Goal: Information Seeking & Learning: Learn about a topic

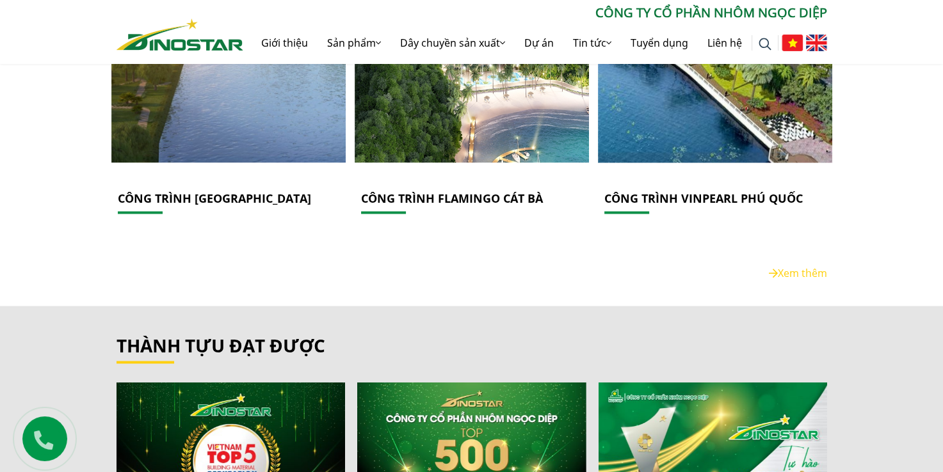
scroll to position [2093, 0]
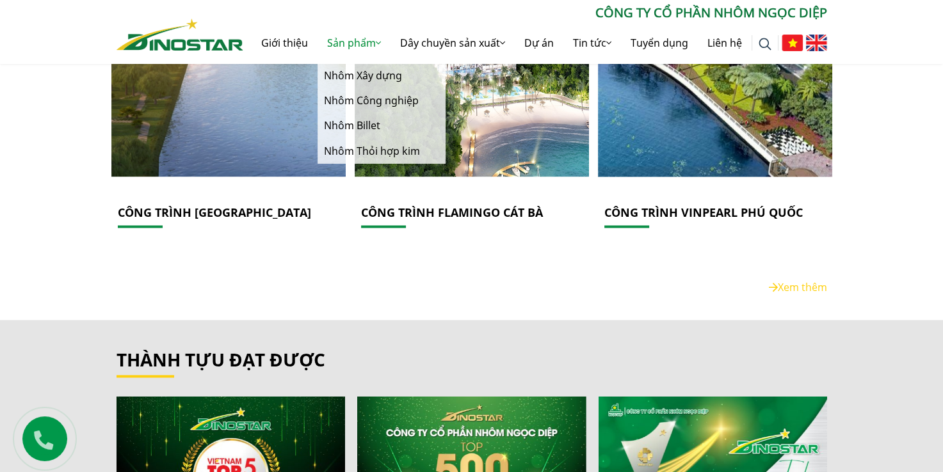
click at [376, 48] on link "Sản phẩm" at bounding box center [353, 42] width 73 height 41
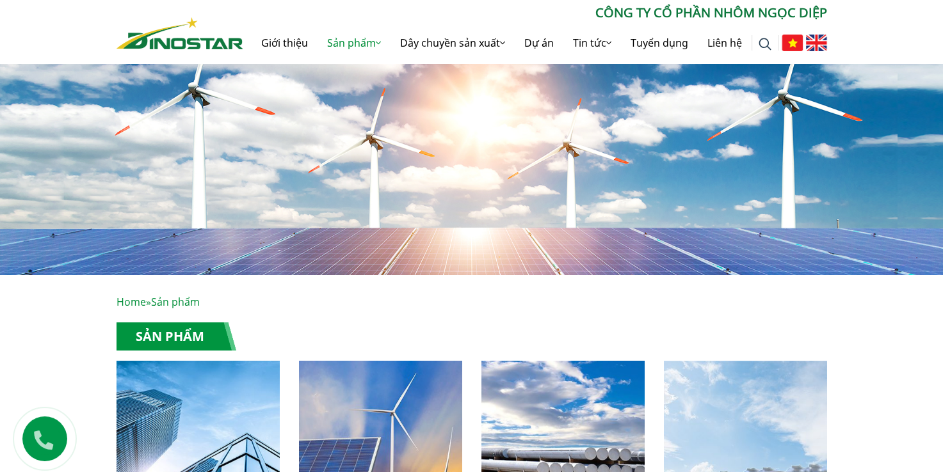
click at [453, 42] on link "Dây chuyền sản xuất" at bounding box center [452, 42] width 124 height 41
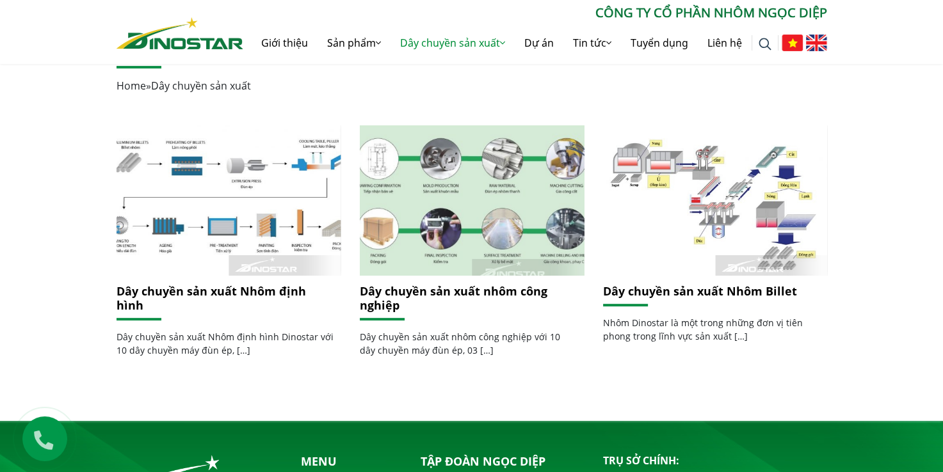
scroll to position [256, 0]
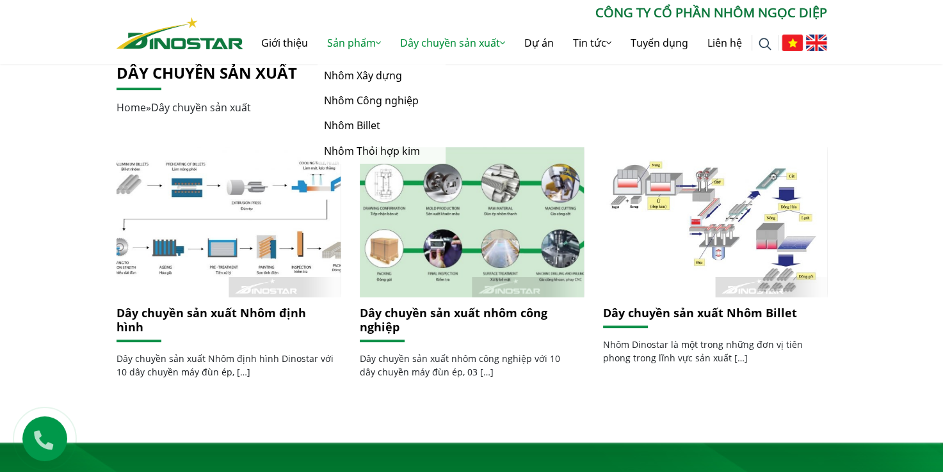
click at [362, 38] on link "Sản phẩm" at bounding box center [353, 42] width 73 height 41
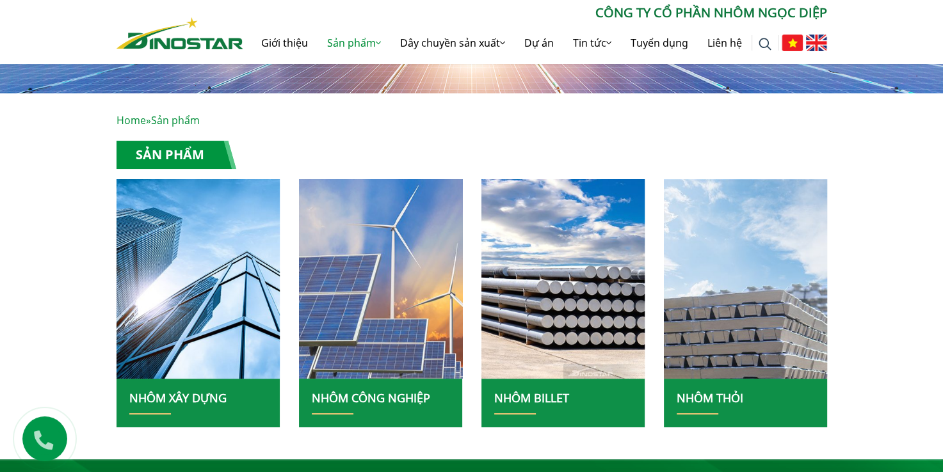
scroll to position [320, 0]
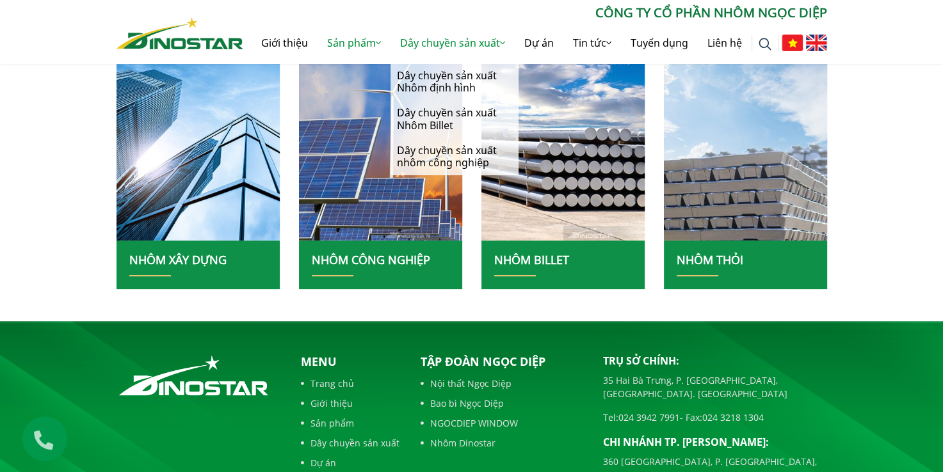
click at [425, 38] on link "Dây chuyền sản xuất" at bounding box center [452, 42] width 124 height 41
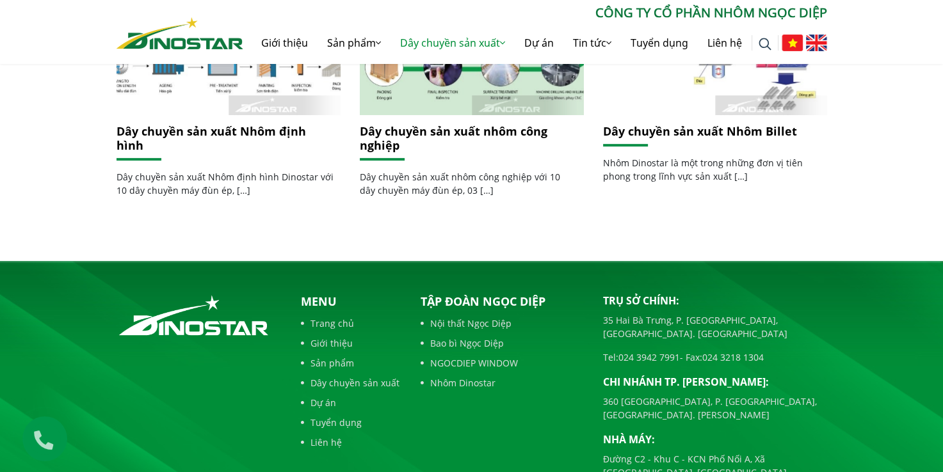
scroll to position [332, 0]
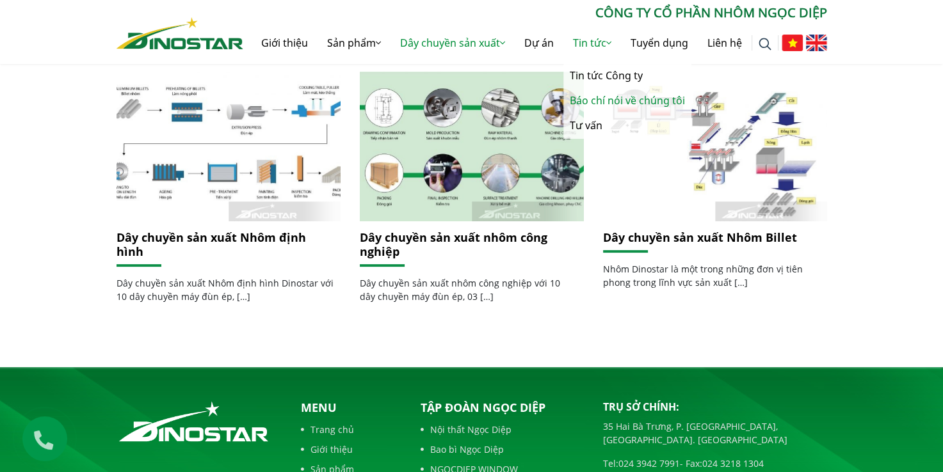
click at [618, 99] on link "Báo chí nói về chúng tôi" at bounding box center [627, 100] width 128 height 25
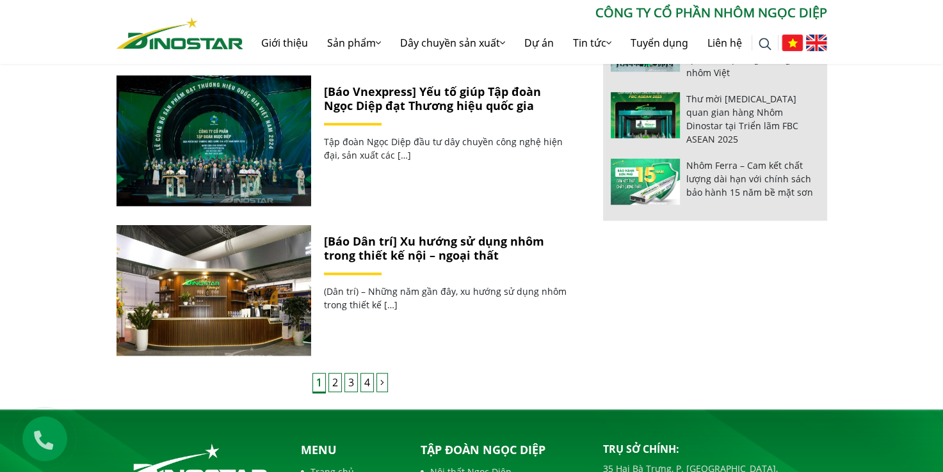
scroll to position [896, 0]
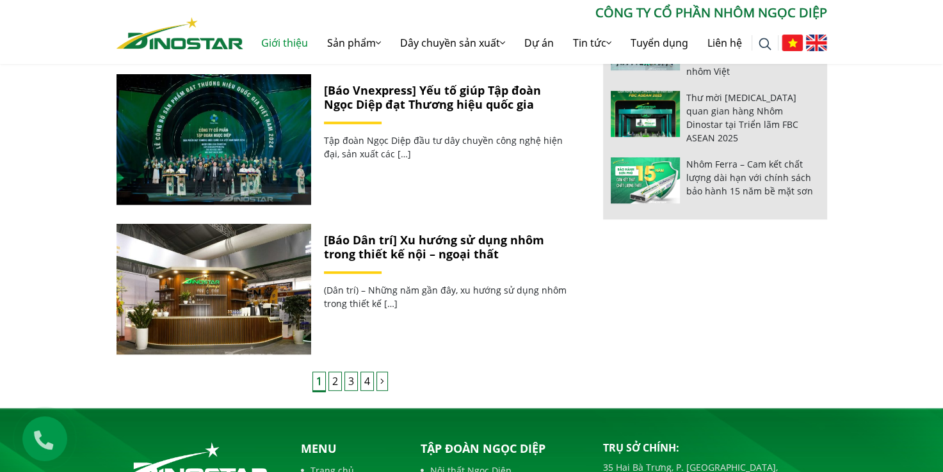
click at [291, 44] on link "Giới thiệu" at bounding box center [285, 42] width 66 height 41
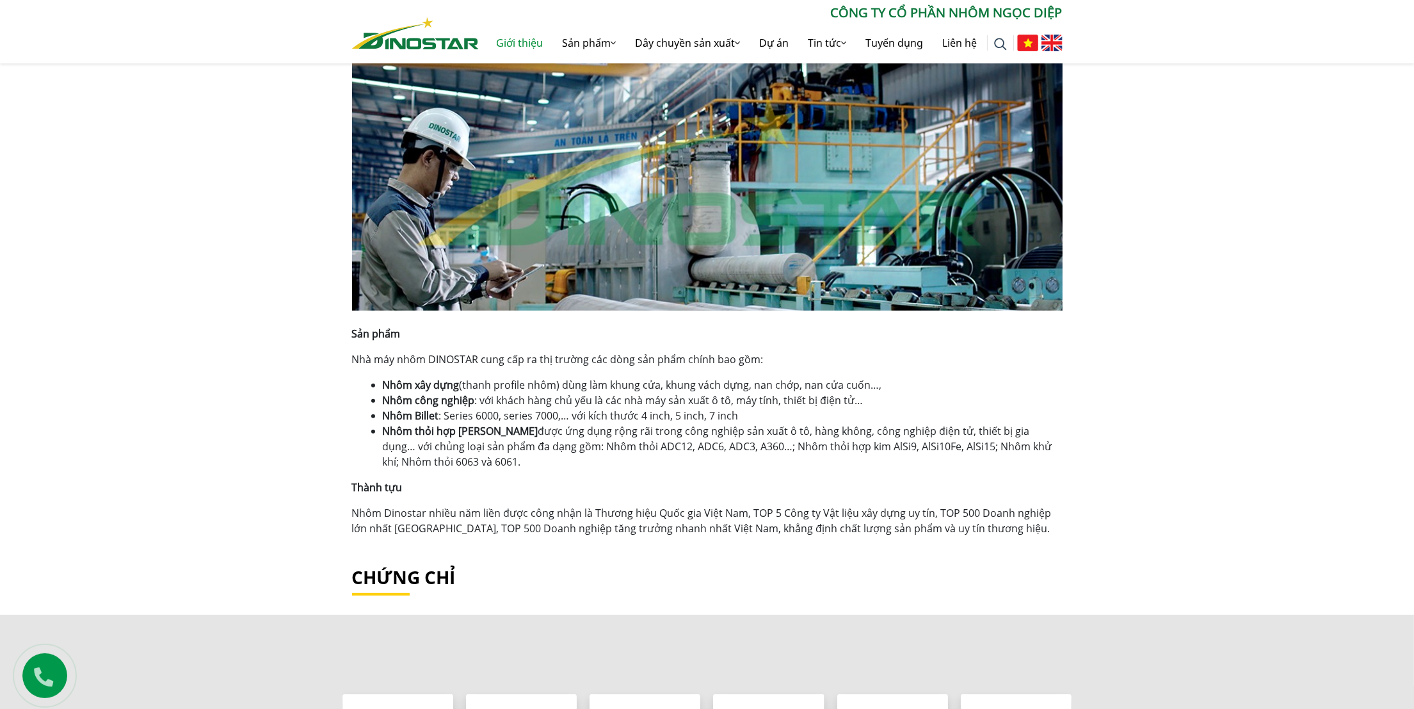
scroll to position [800, 0]
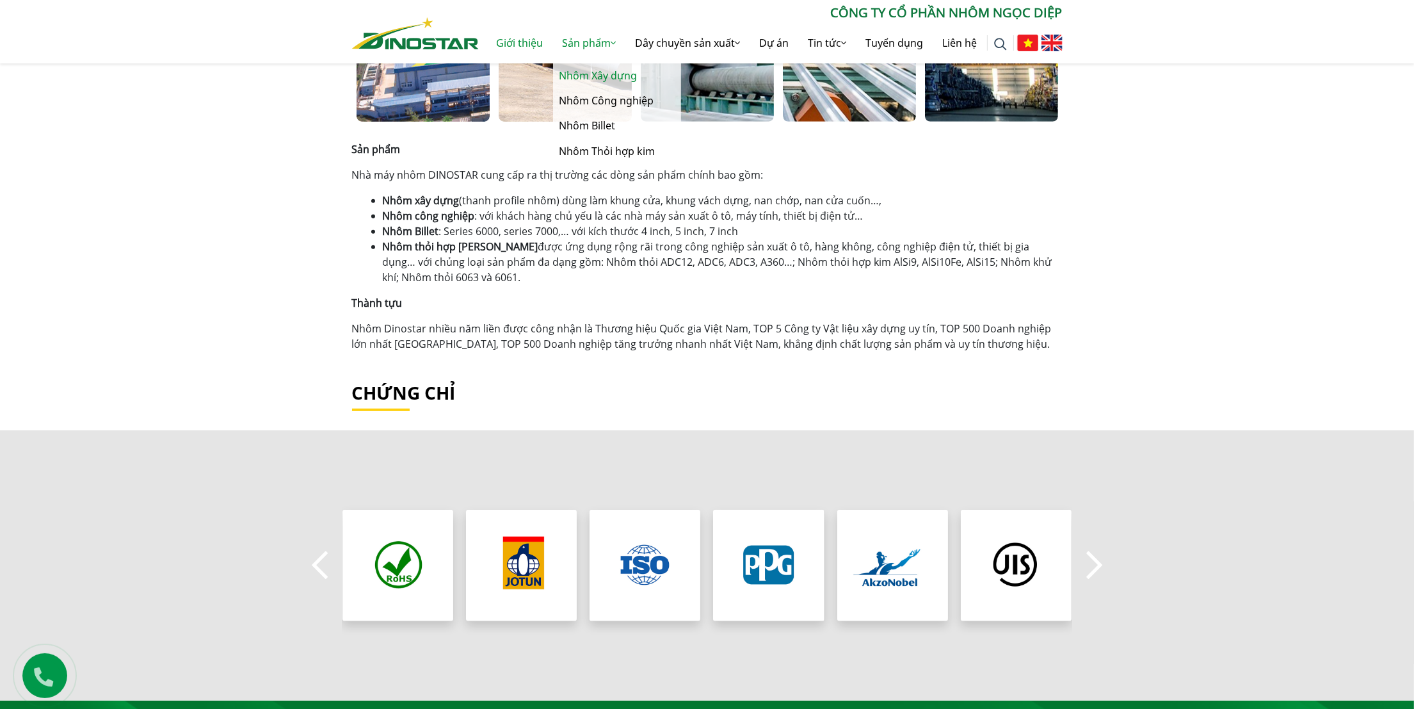
click at [593, 72] on link "Nhôm Xây dựng" at bounding box center [617, 75] width 128 height 25
click at [942, 279] on div "Giới thiệu Home » Giới thiệu Công ty Cổ phần Nhôm Ngọc Diệp Công ty Cổ phần Nhô…" at bounding box center [707, 87] width 1414 height 1225
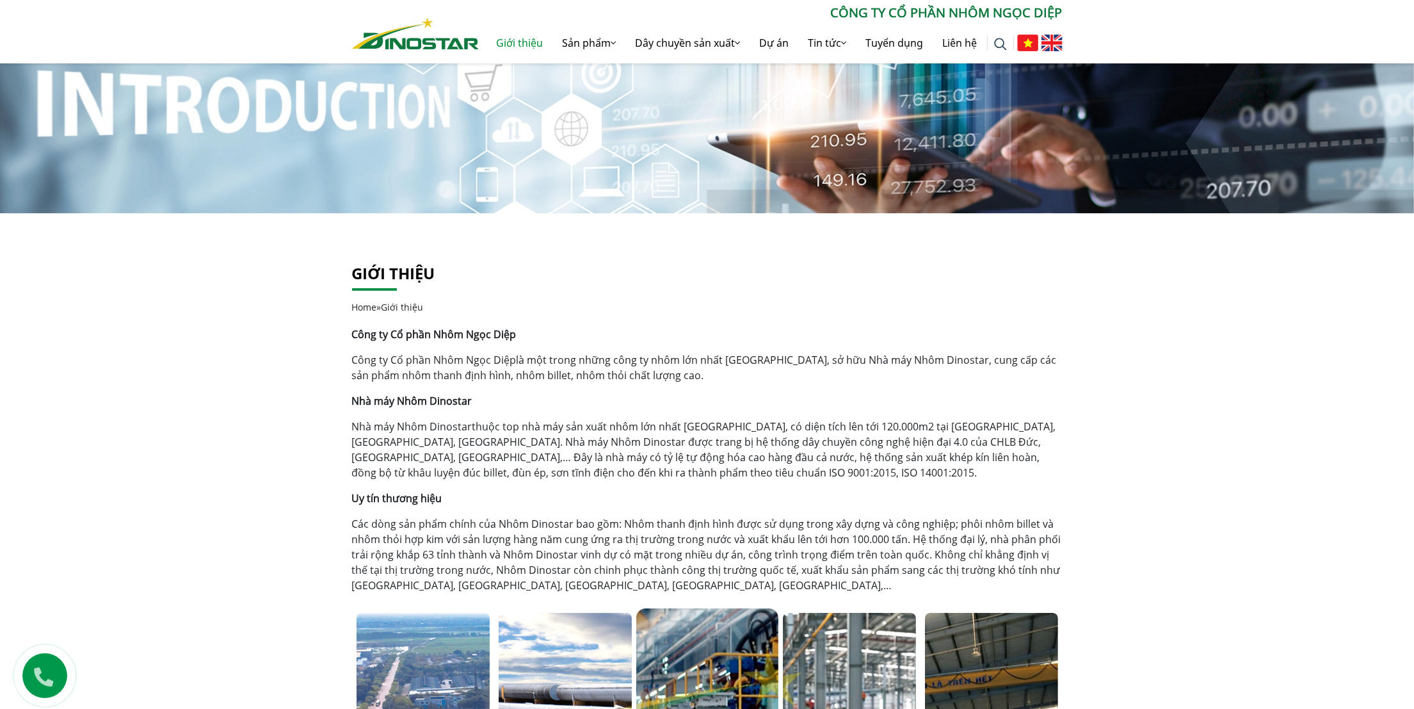
scroll to position [0, 0]
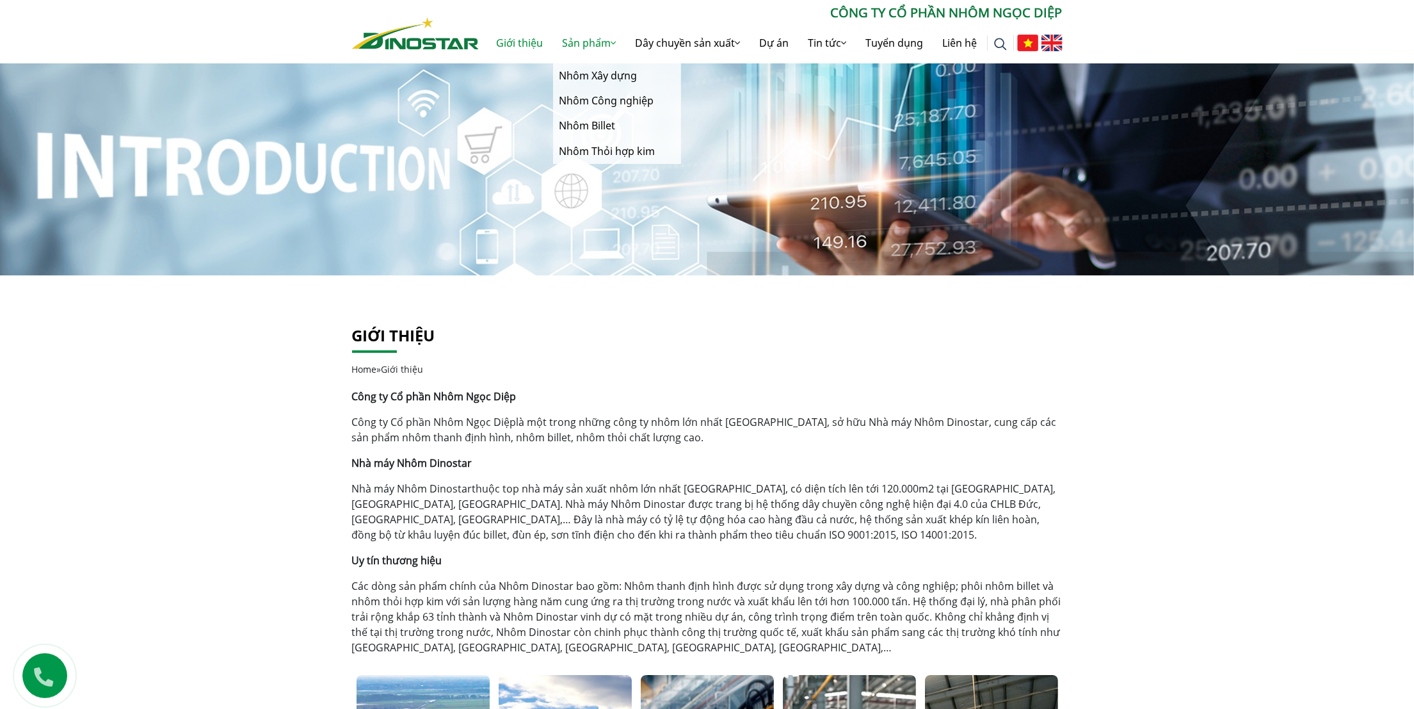
click at [590, 42] on link "Sản phẩm" at bounding box center [589, 42] width 73 height 41
click at [591, 74] on link "Nhôm Xây dựng" at bounding box center [617, 75] width 128 height 25
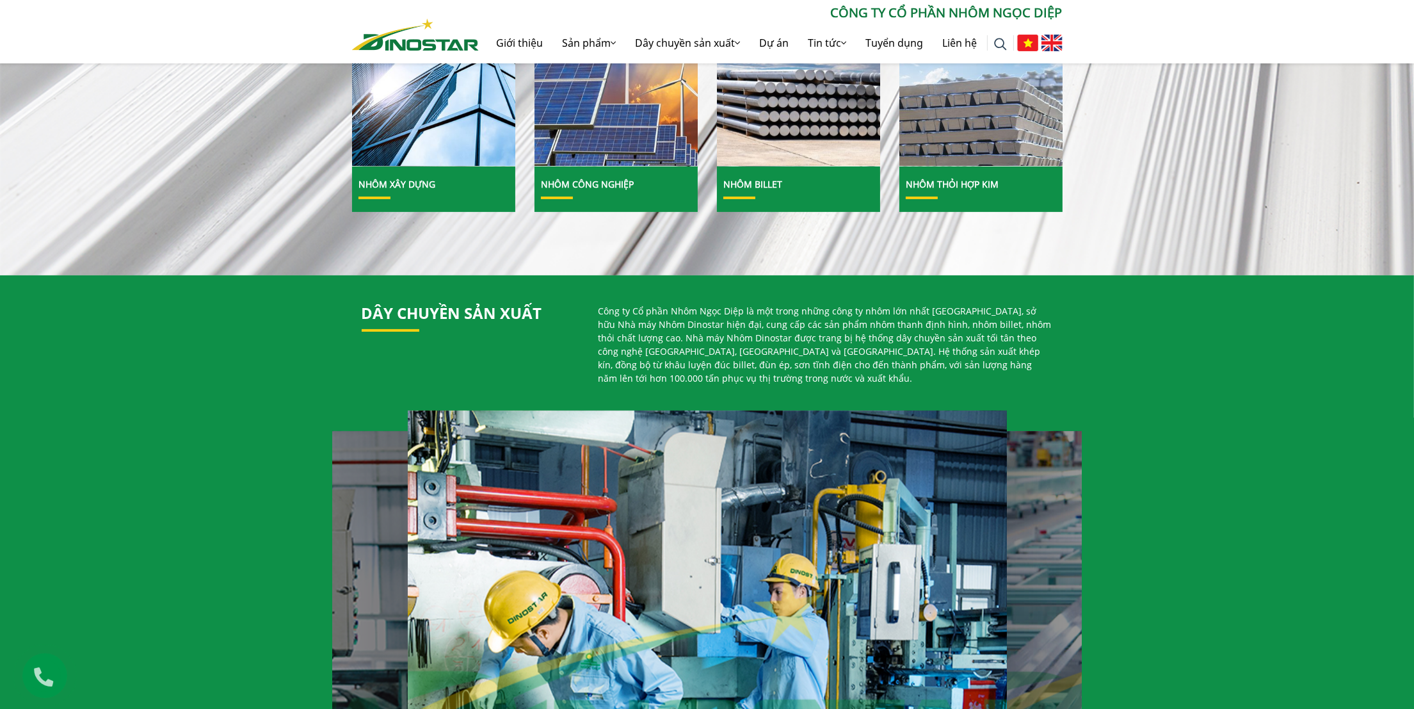
scroll to position [384, 0]
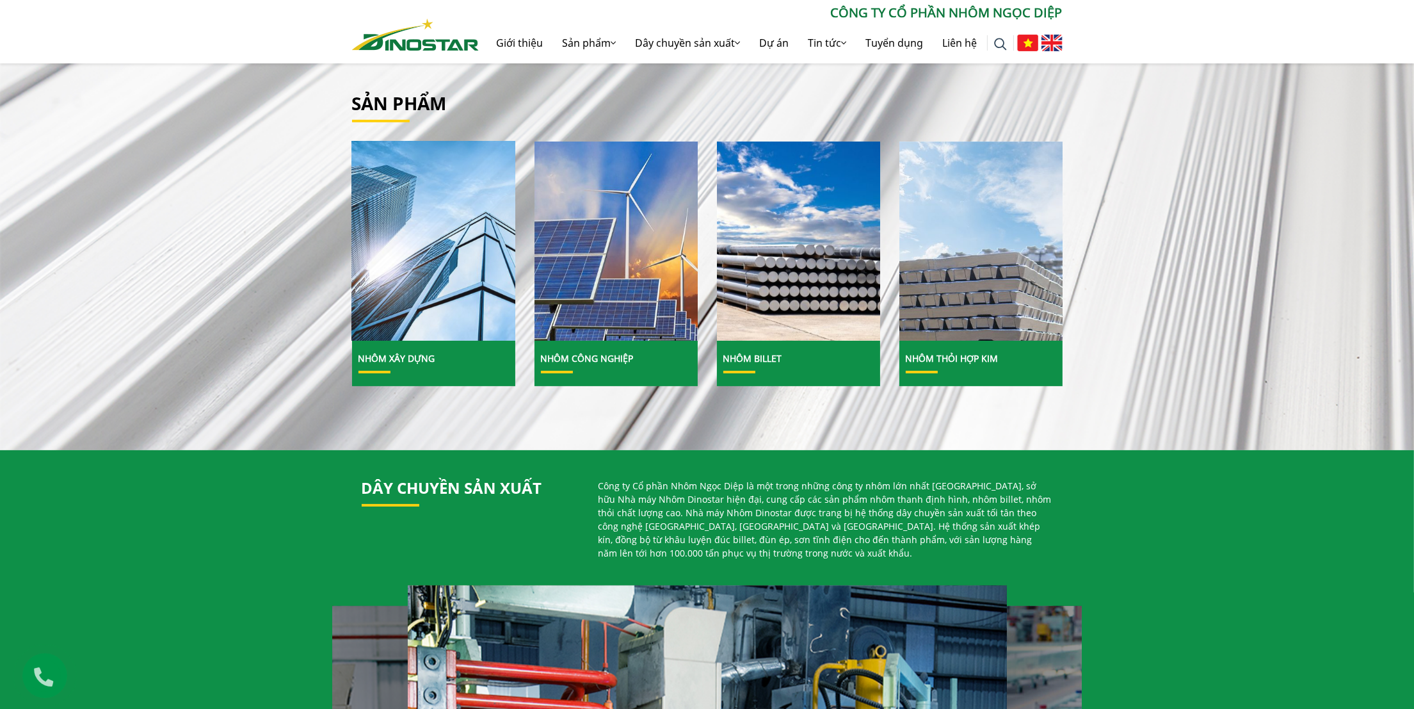
click at [468, 283] on img at bounding box center [433, 241] width 175 height 214
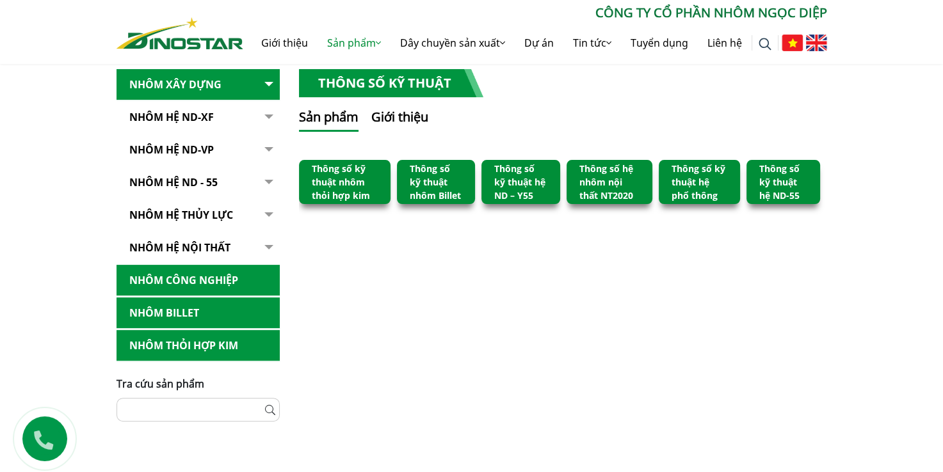
scroll to position [256, 0]
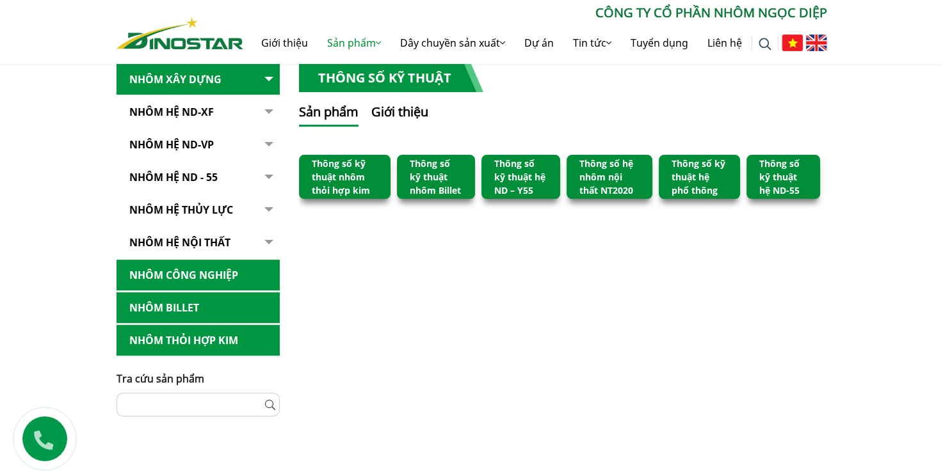
click at [789, 185] on link "Thông số kỹ thuật hệ ND-55" at bounding box center [779, 176] width 40 height 39
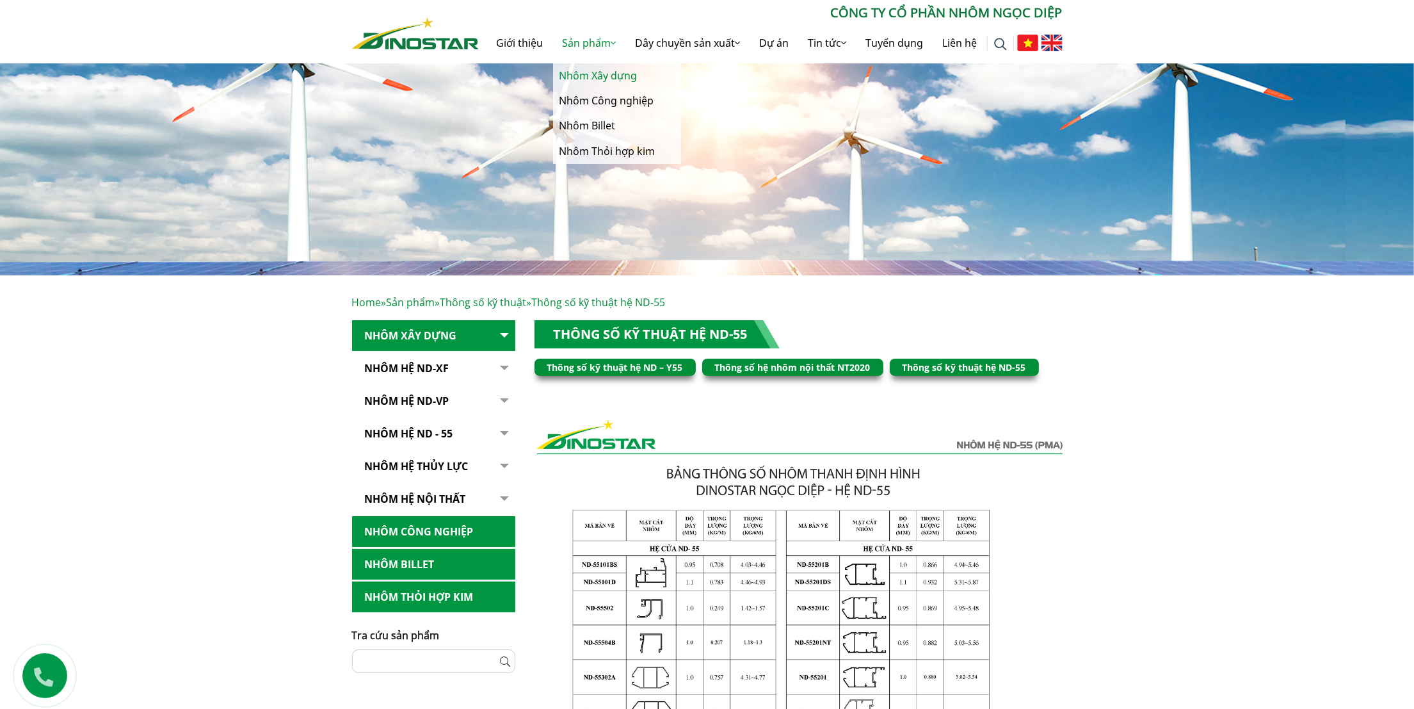
click at [590, 70] on link "Nhôm Xây dựng" at bounding box center [617, 75] width 128 height 25
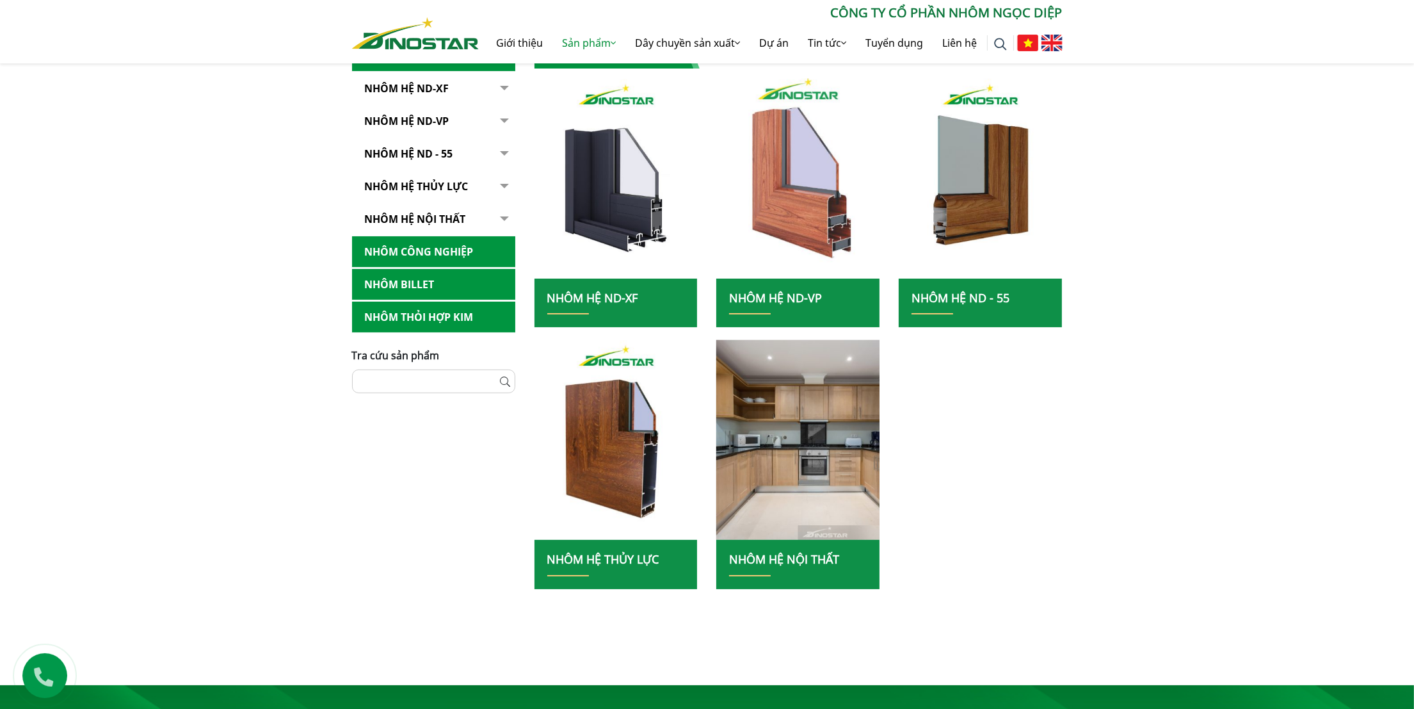
scroll to position [96, 0]
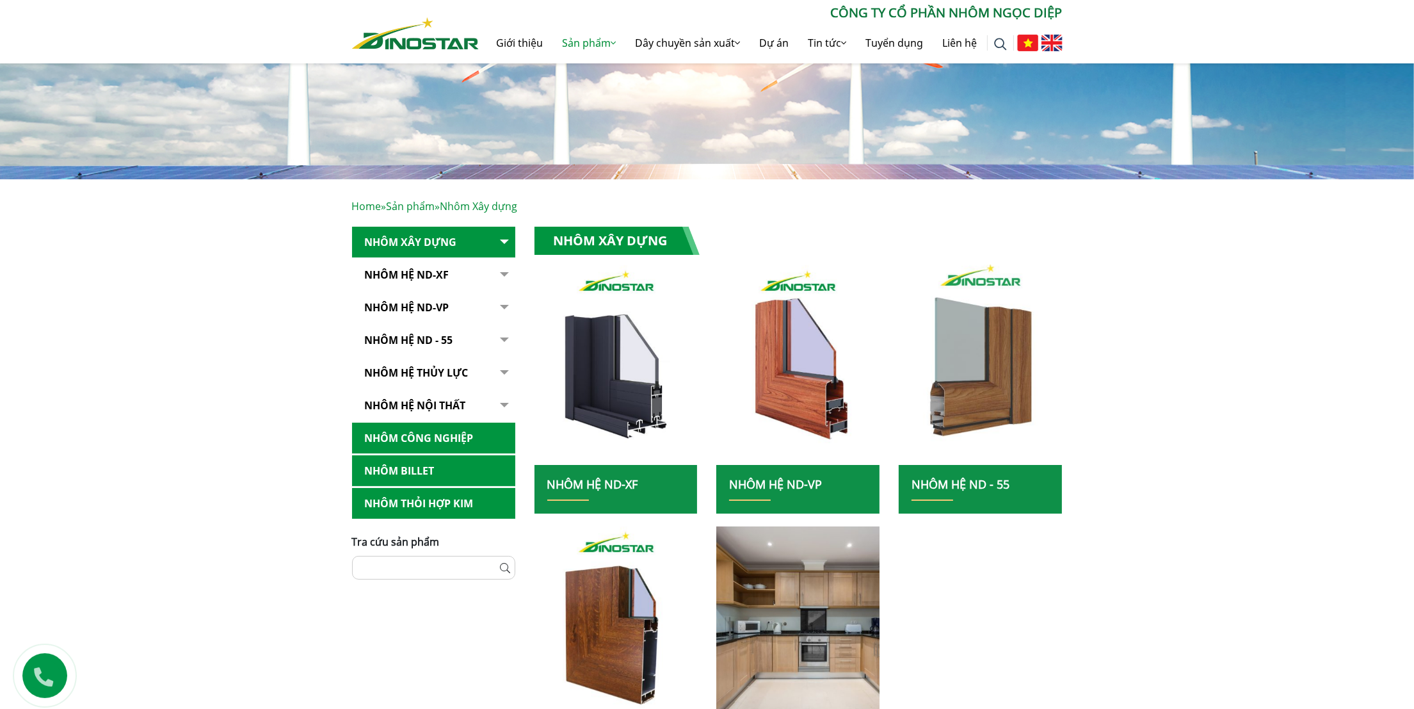
click at [929, 403] on img at bounding box center [981, 365] width 175 height 214
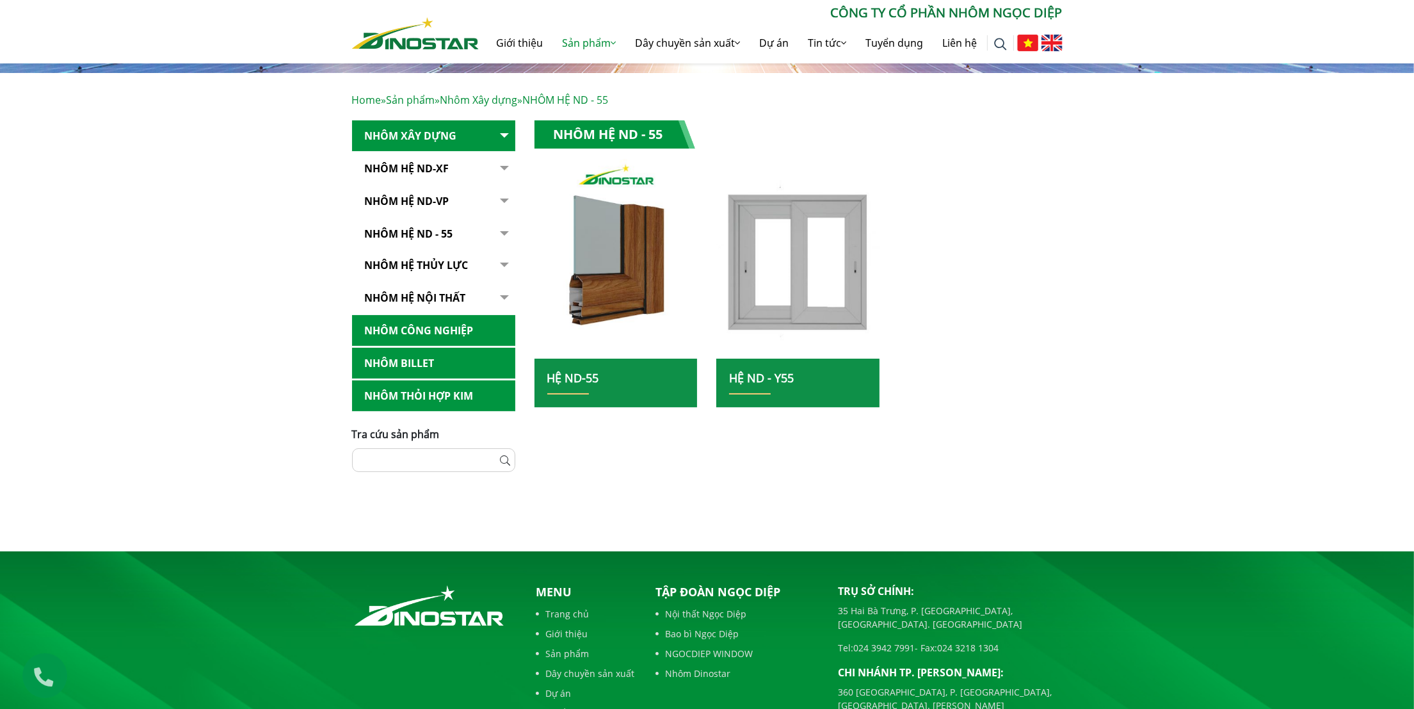
scroll to position [40, 0]
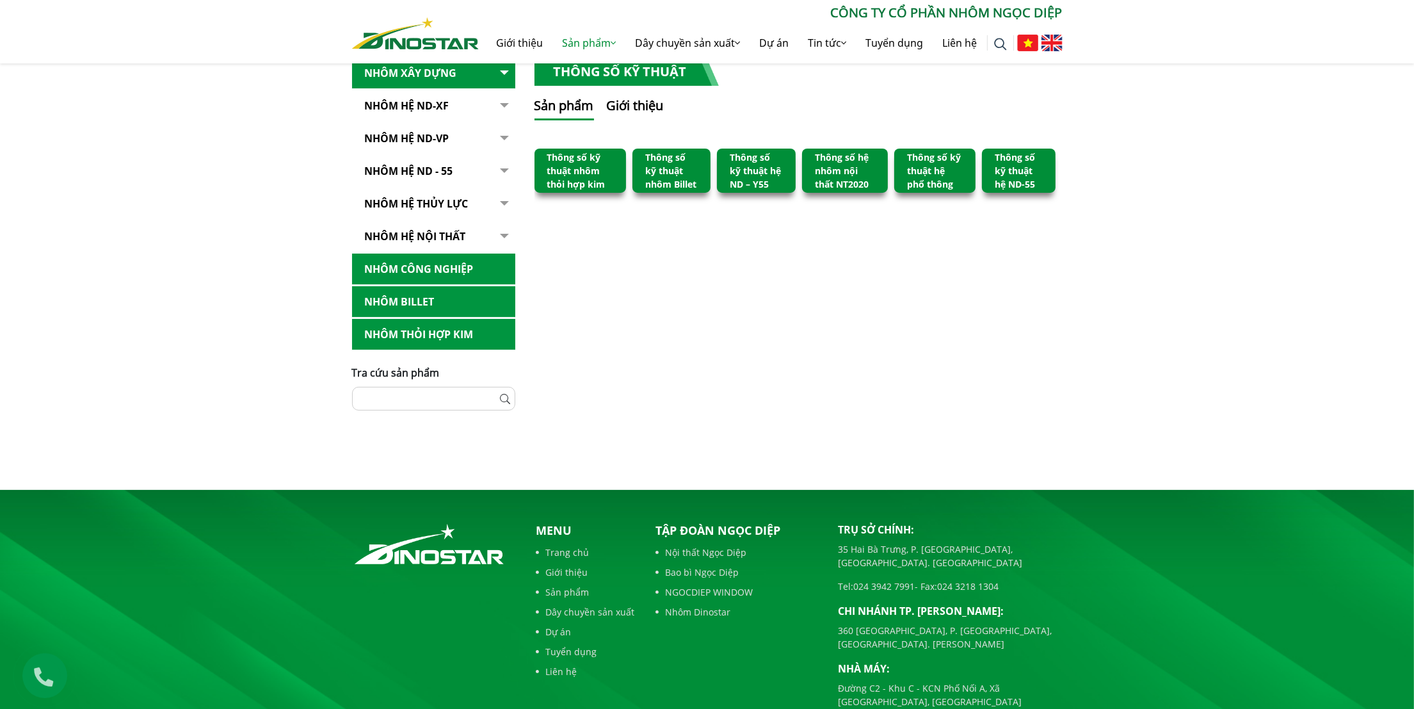
scroll to position [229, 0]
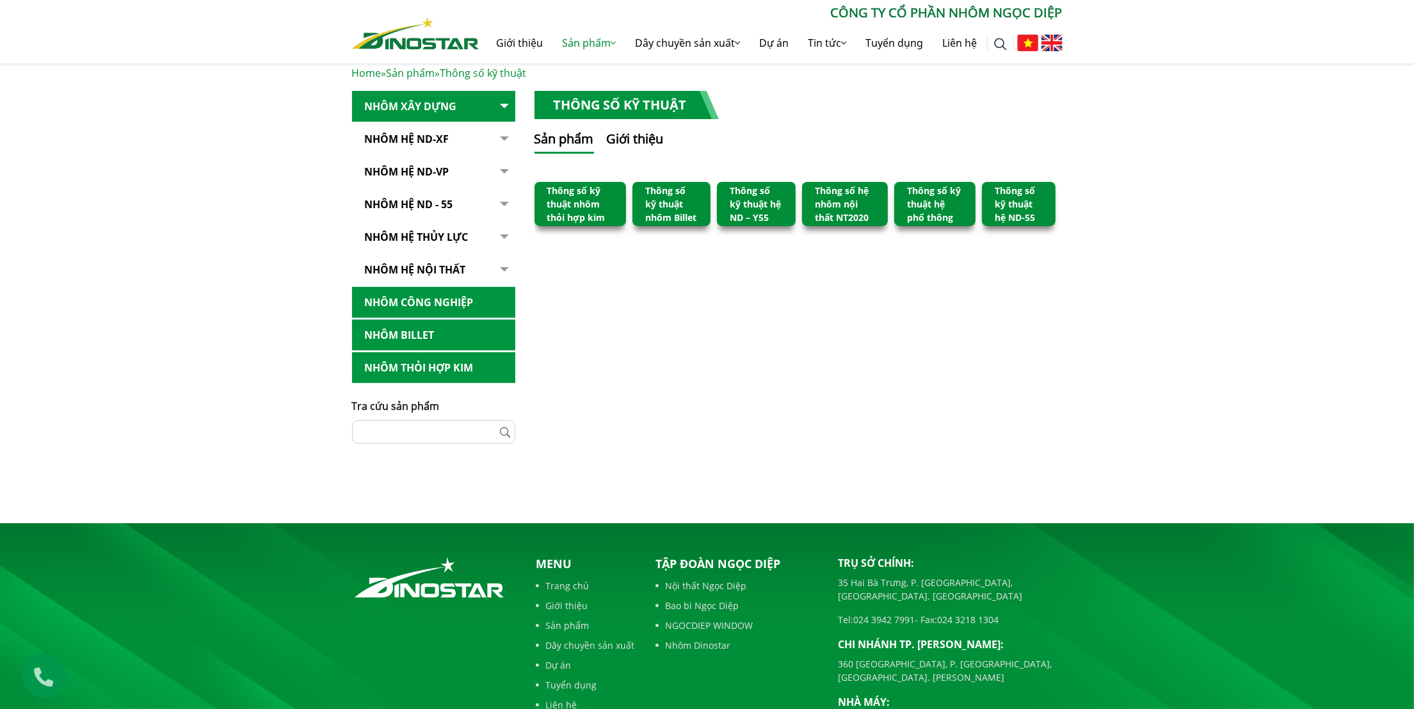
click at [1024, 205] on link "Thông số kỹ thuật hệ ND-55" at bounding box center [1015, 203] width 40 height 39
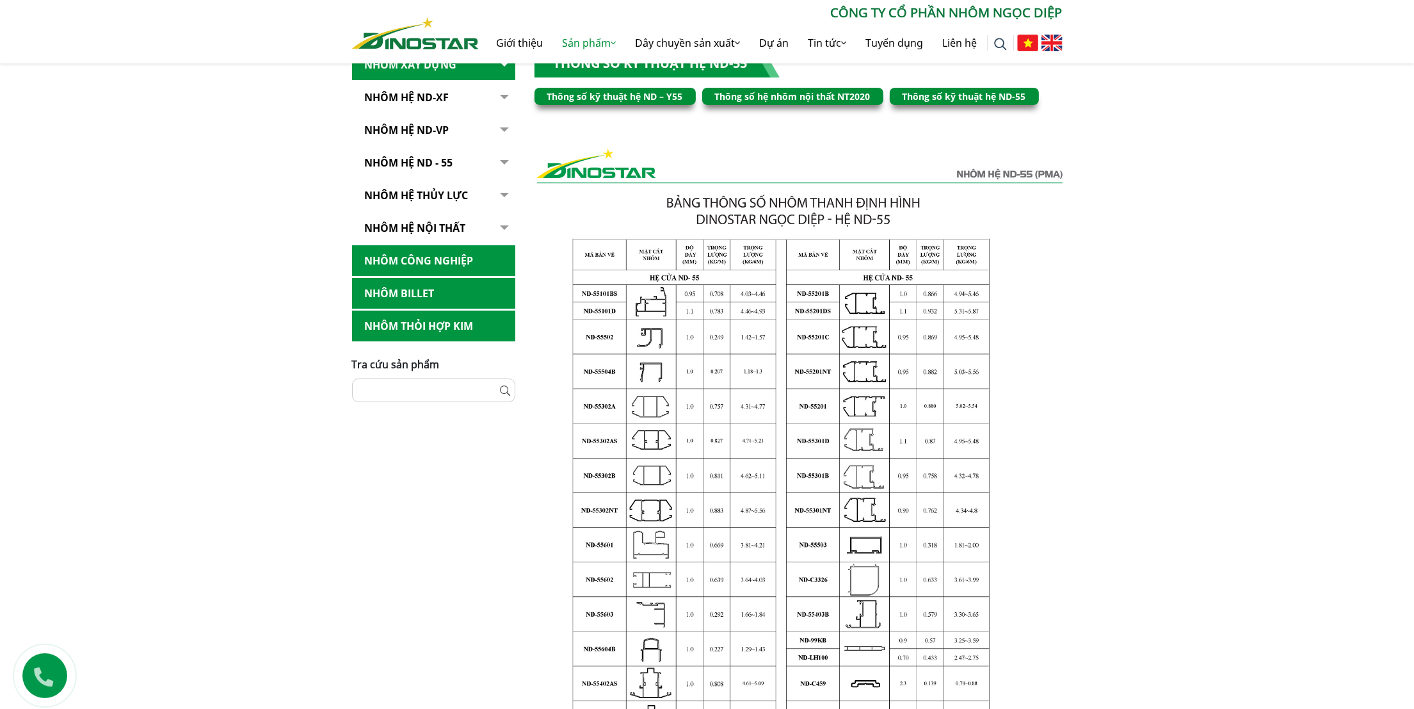
scroll to position [96, 0]
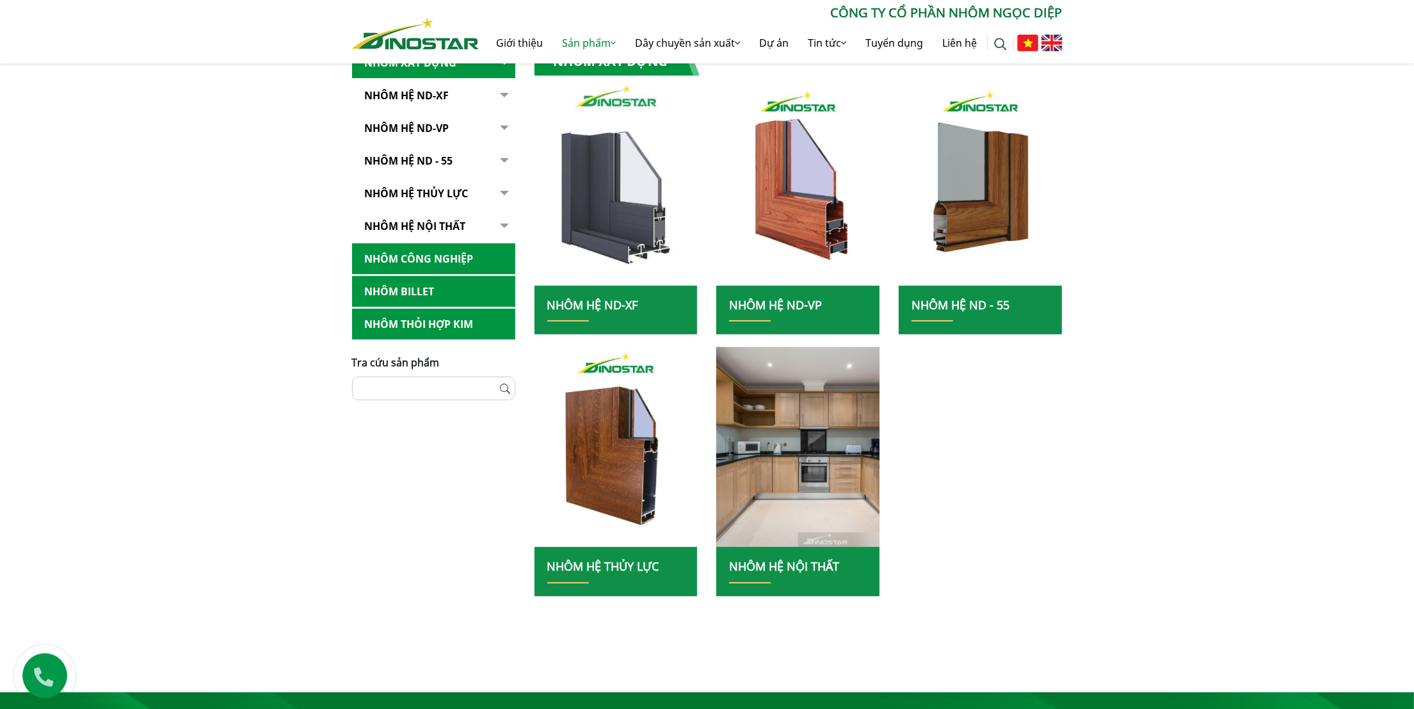
scroll to position [287, 0]
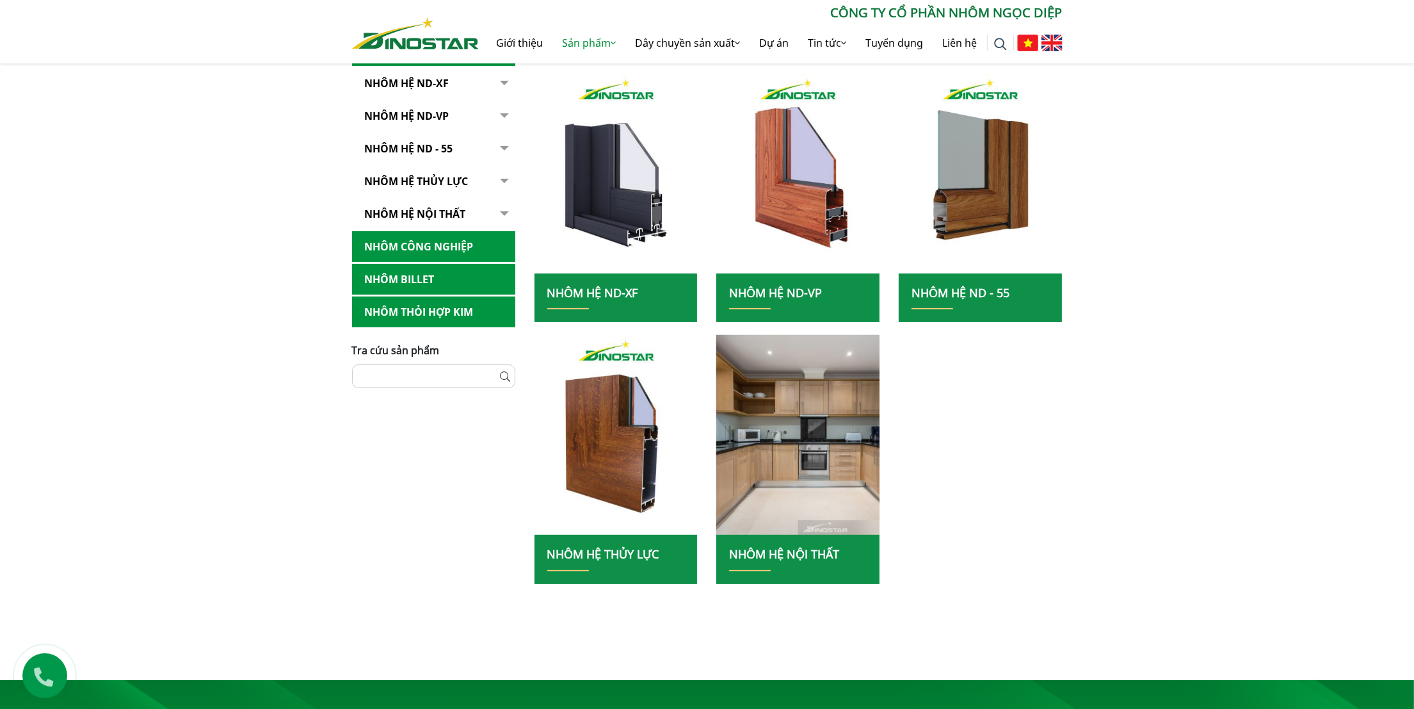
click at [447, 77] on link "Nhôm Hệ ND-XF" at bounding box center [433, 83] width 163 height 31
click at [1215, 236] on div "Home » Sản phẩm » Nhôm Xây dựng Nhôm Xây dựng Nhôm Hệ ND-XF Hệ ND - XF55 Hệ ND …" at bounding box center [707, 302] width 1414 height 628
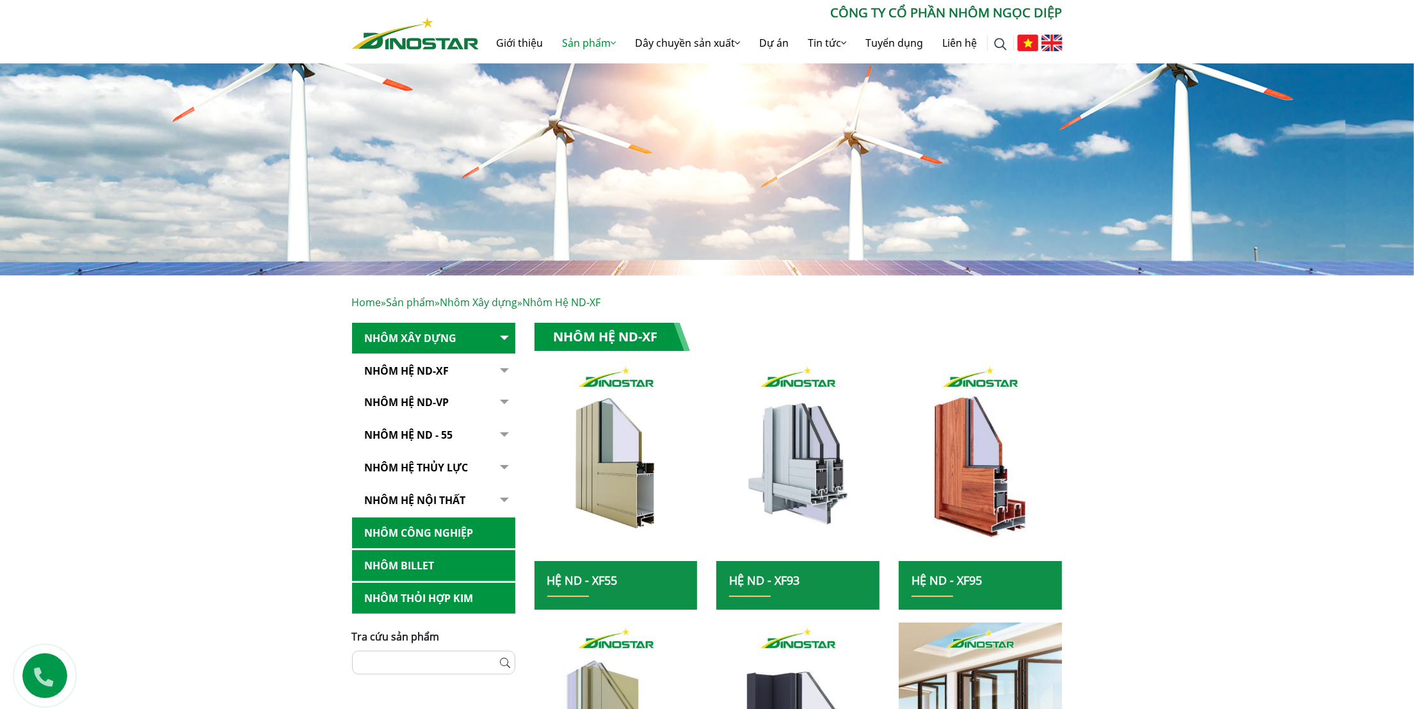
click at [624, 332] on h1 "Nhôm Hệ ND-XF" at bounding box center [612, 337] width 156 height 28
click at [606, 574] on h2 "Hệ ND - XF55" at bounding box center [616, 586] width 138 height 24
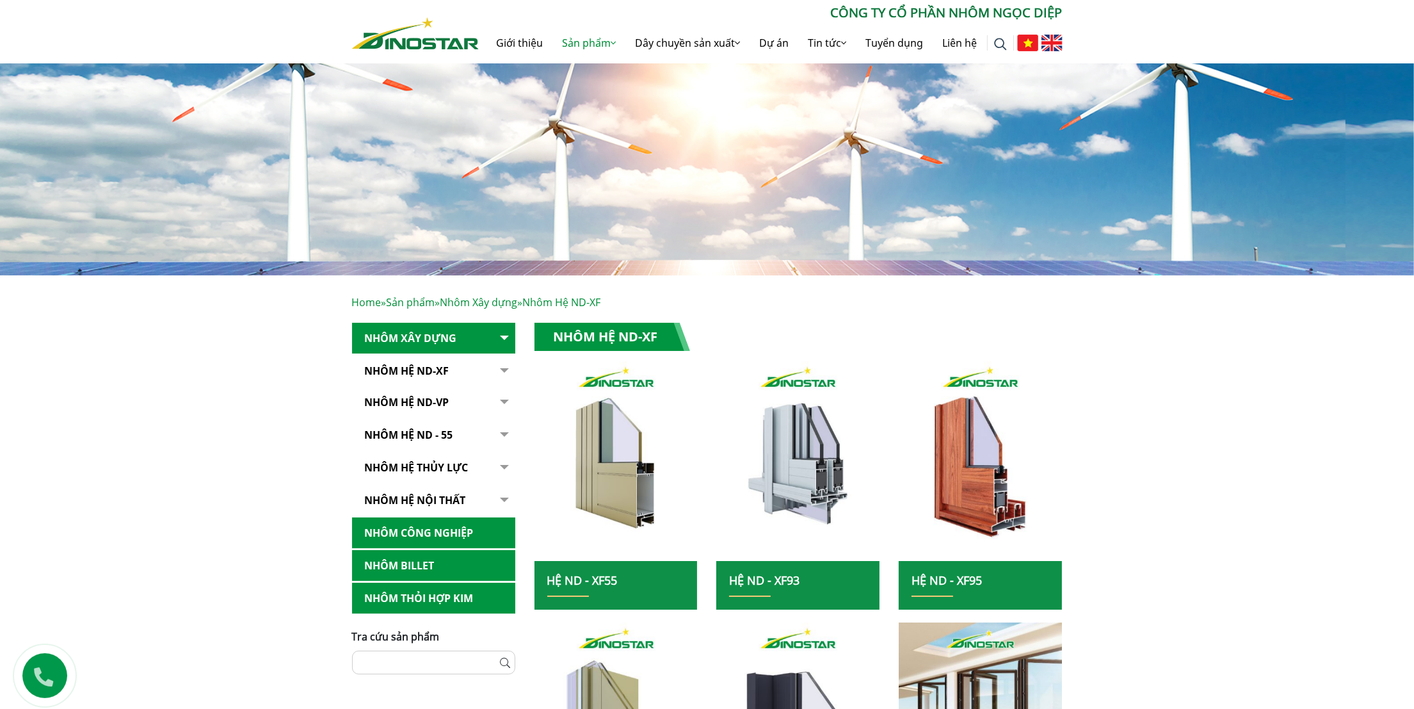
drag, startPoint x: 606, startPoint y: 405, endPoint x: 764, endPoint y: 337, distance: 171.2
click at [563, 572] on link "Hệ ND - XF55" at bounding box center [582, 579] width 70 height 15
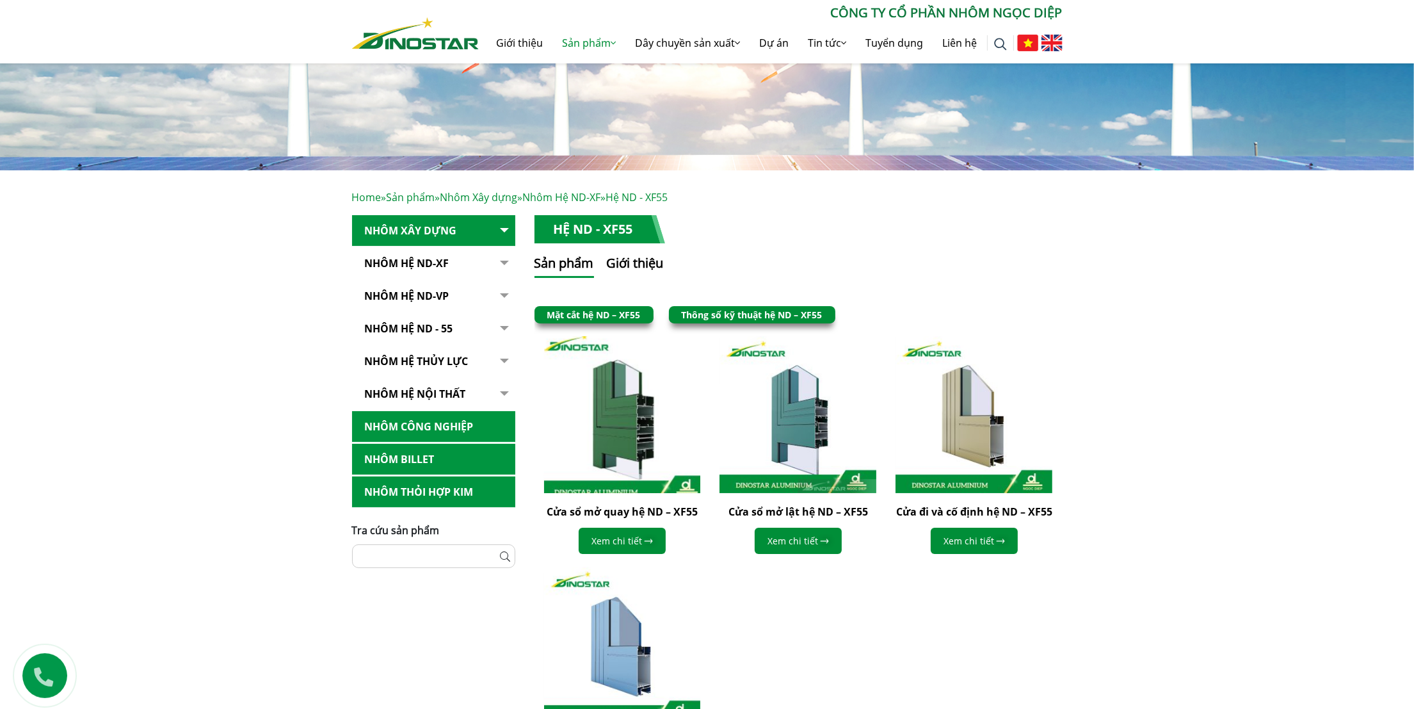
scroll to position [96, 0]
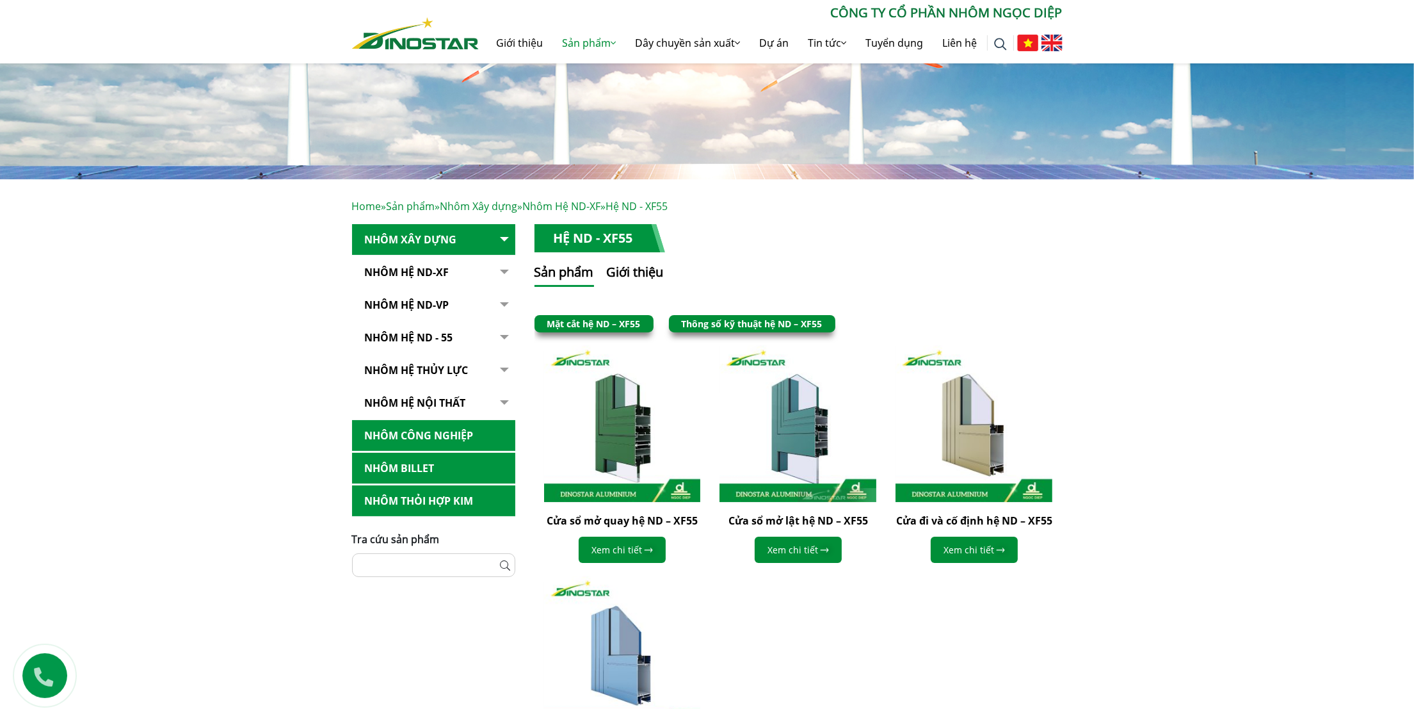
click at [732, 321] on link "Thông số kỹ thuật hệ ND – XF55" at bounding box center [752, 323] width 141 height 12
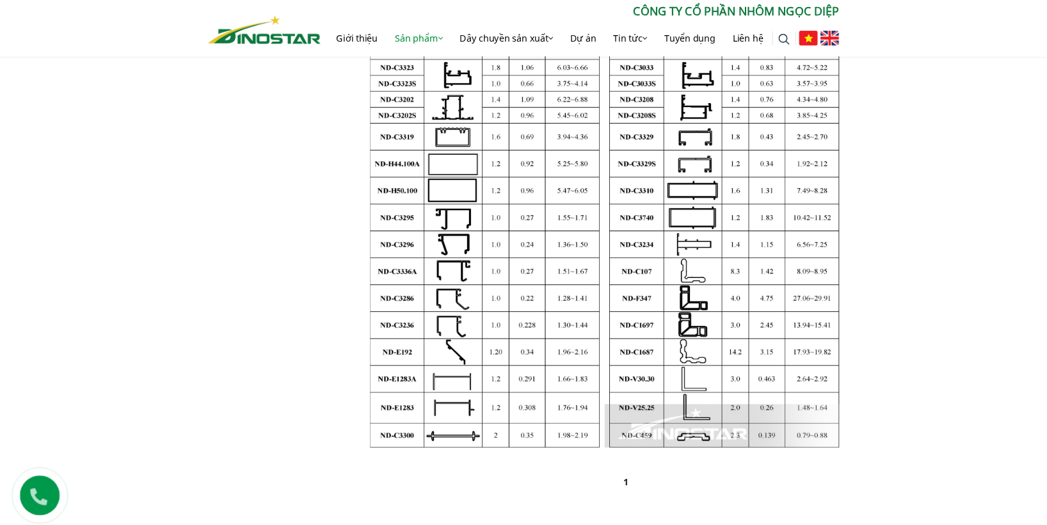
scroll to position [632, 0]
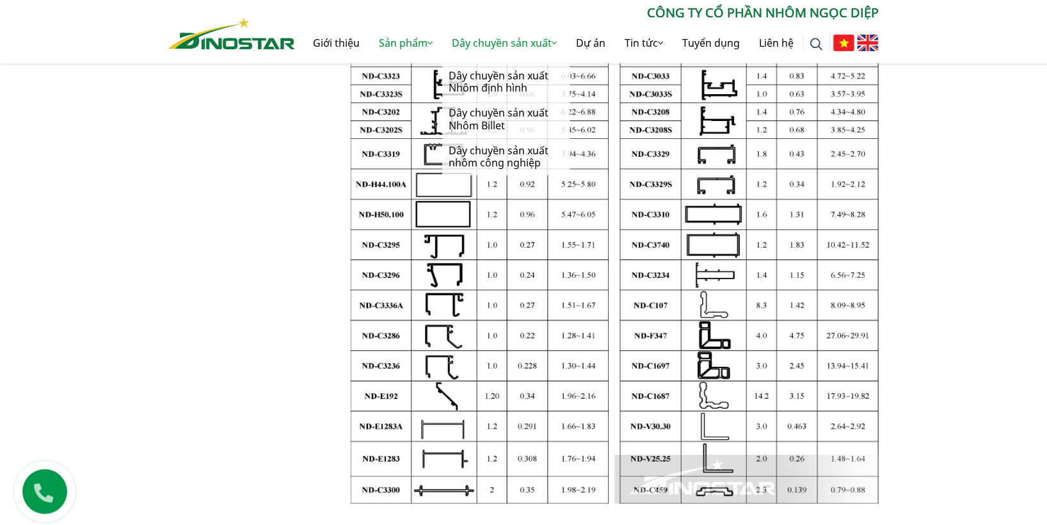
click at [490, 38] on link "Dây chuyền sản xuất" at bounding box center [504, 42] width 124 height 41
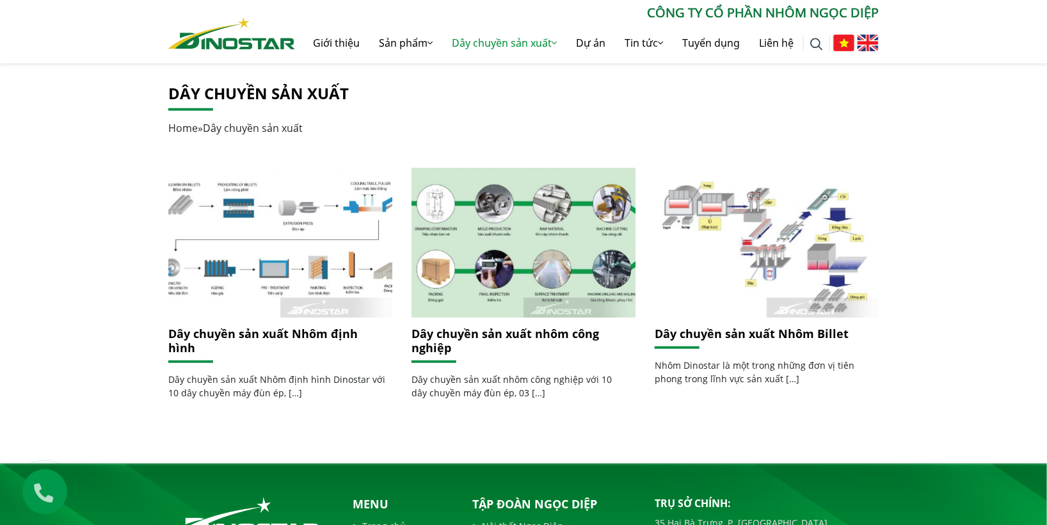
scroll to position [355, 0]
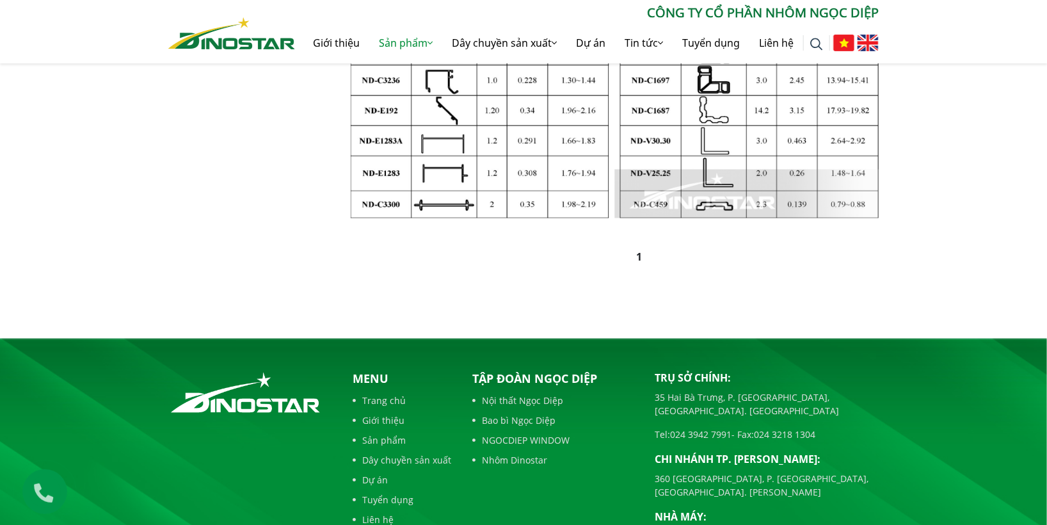
scroll to position [1029, 0]
